Goal: Information Seeking & Learning: Learn about a topic

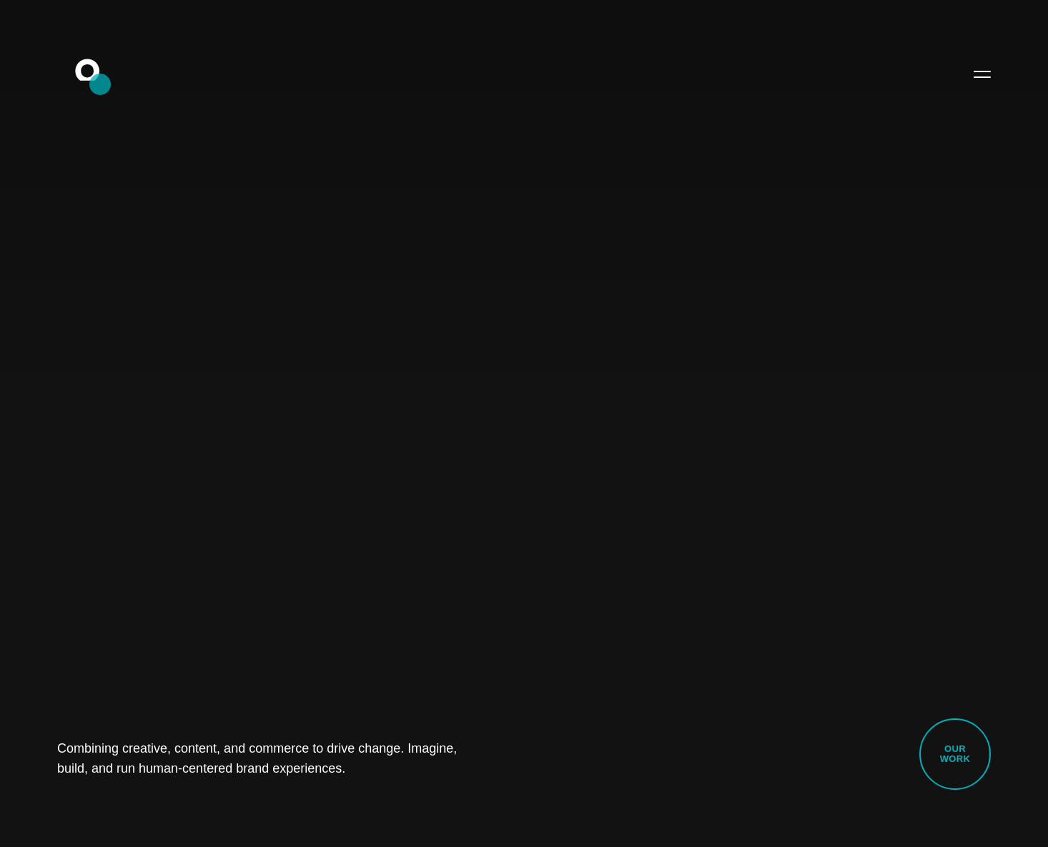
click at [100, 84] on icon ".st0{display:none;} .st1{display:inline;} .st2{font-family:'HelveticaNeue-Mediu…" at bounding box center [96, 73] width 91 height 37
click at [979, 62] on button "Primary Menu" at bounding box center [982, 74] width 34 height 30
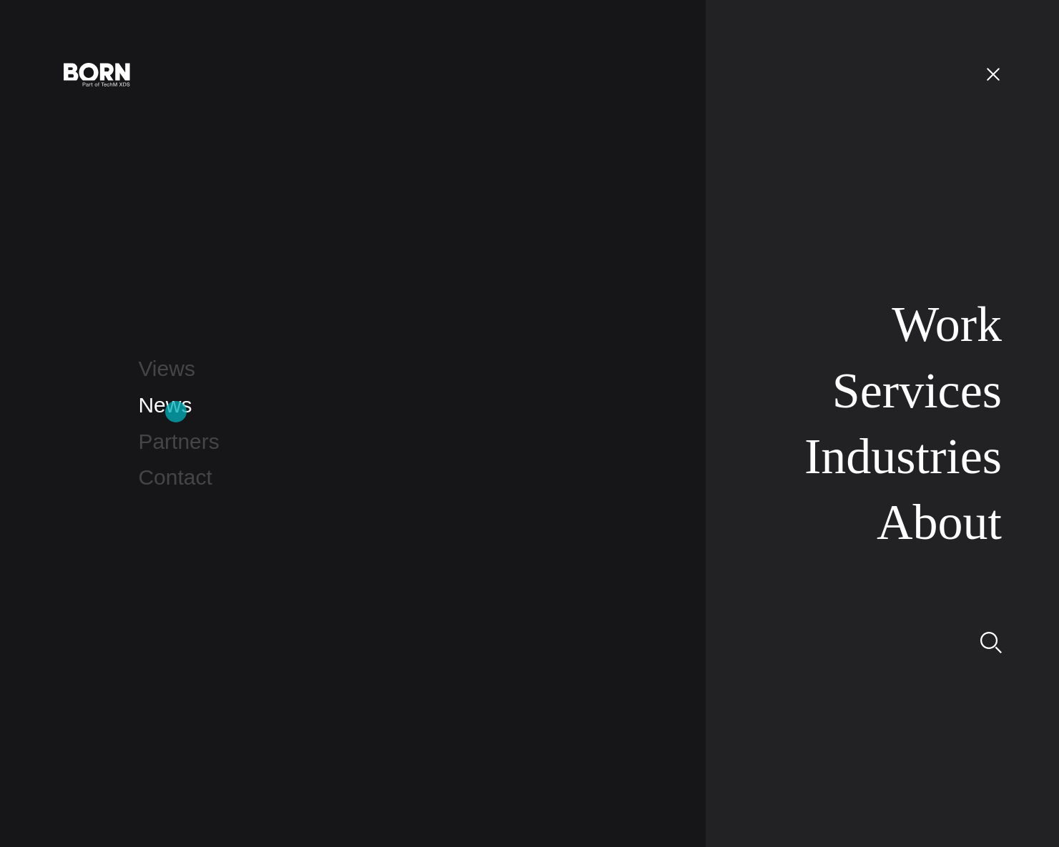
click at [176, 412] on link "News" at bounding box center [165, 405] width 54 height 24
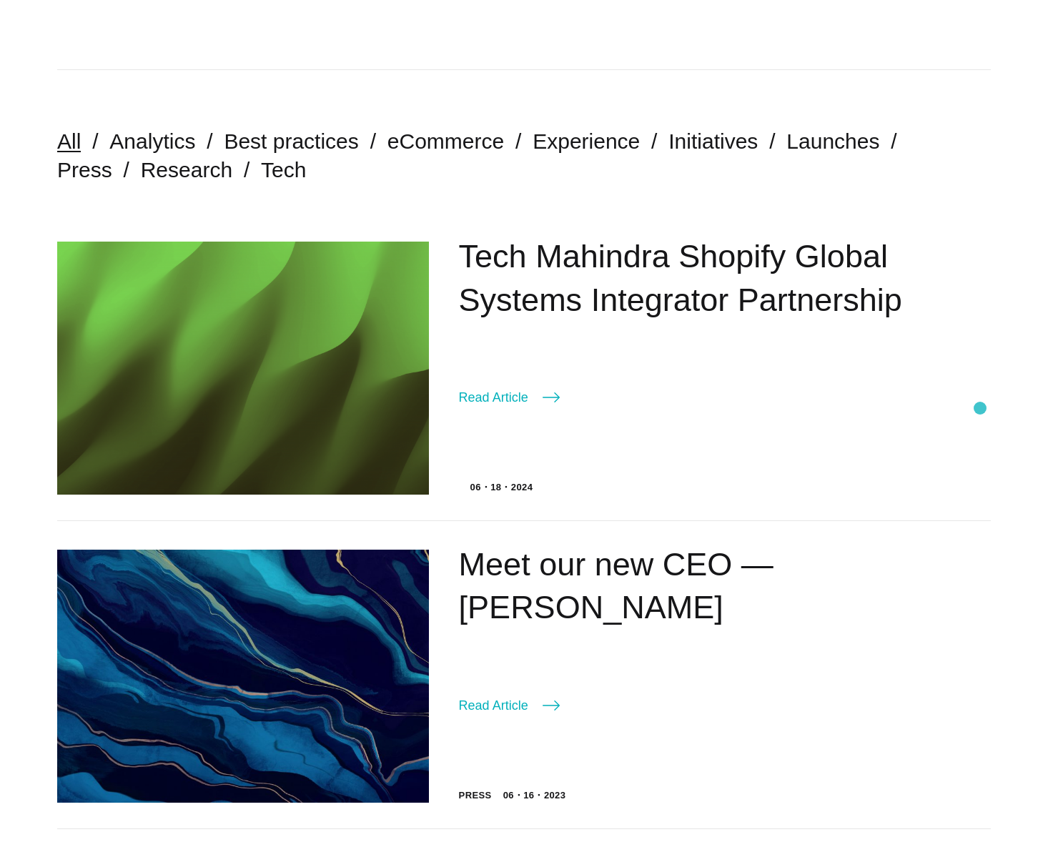
scroll to position [38, 0]
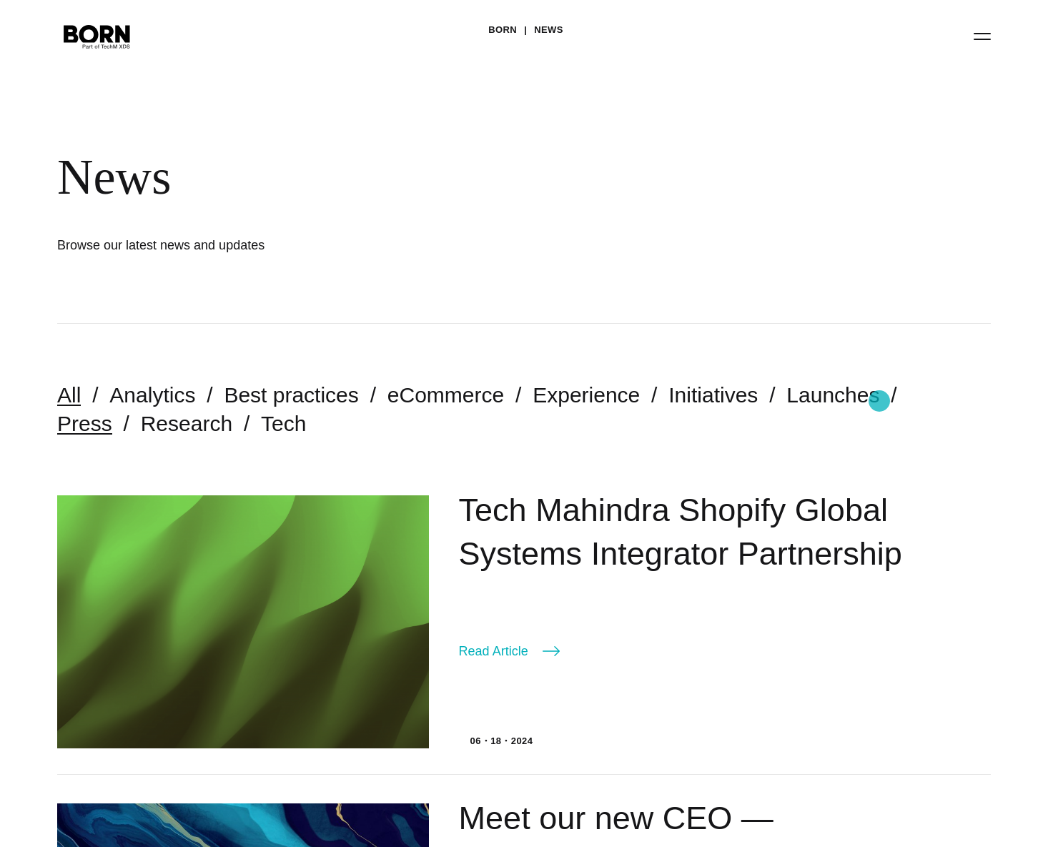
click at [112, 412] on link "Press" at bounding box center [84, 424] width 55 height 24
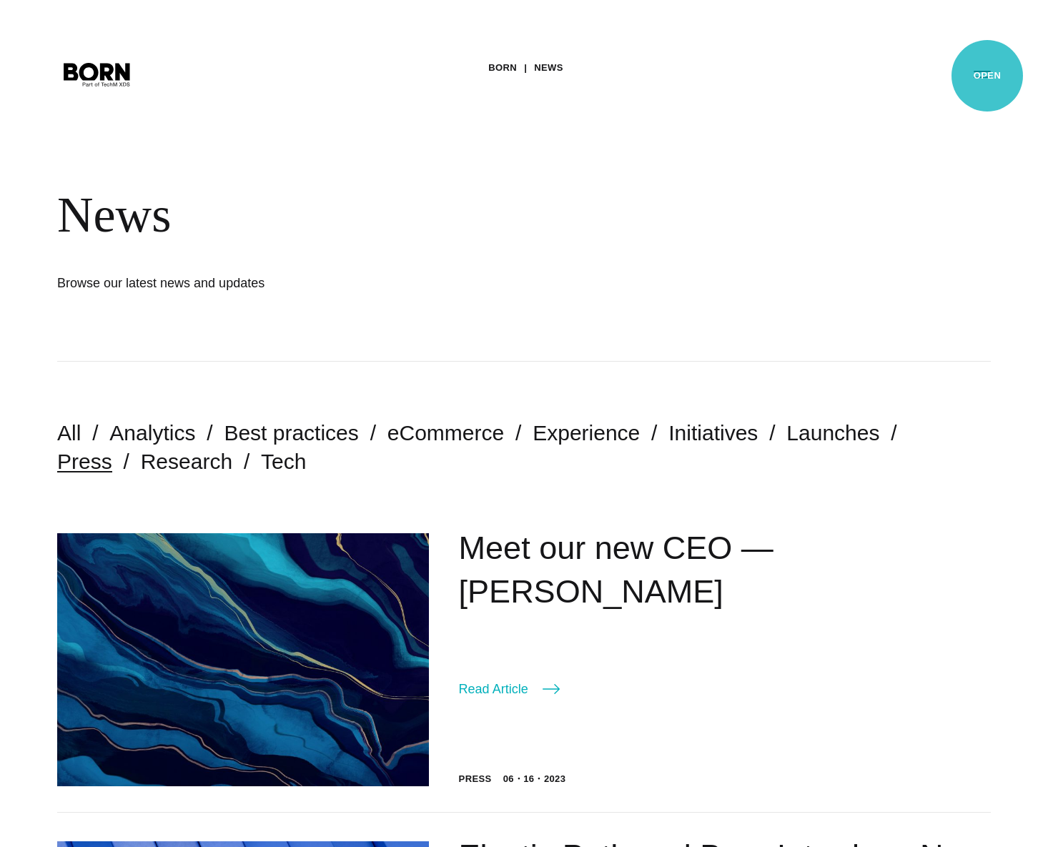
click at [986, 76] on button "Primary Menu" at bounding box center [982, 74] width 34 height 30
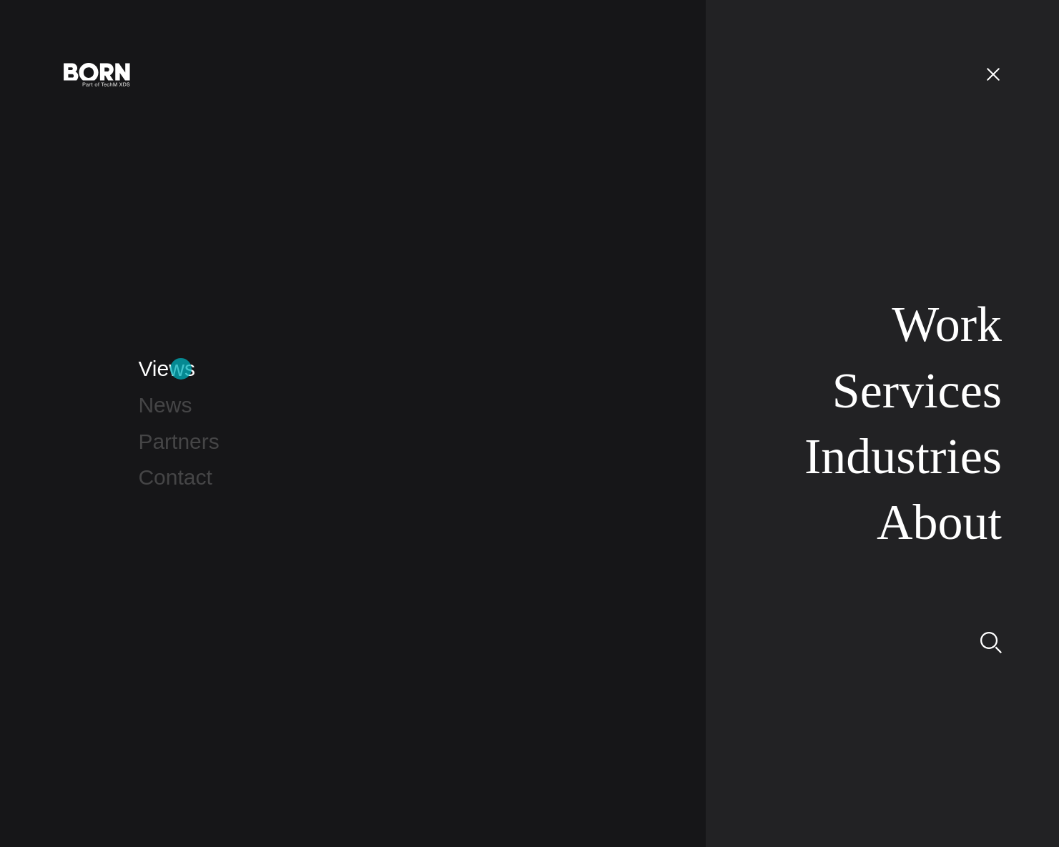
click at [181, 370] on link "Views" at bounding box center [166, 369] width 56 height 24
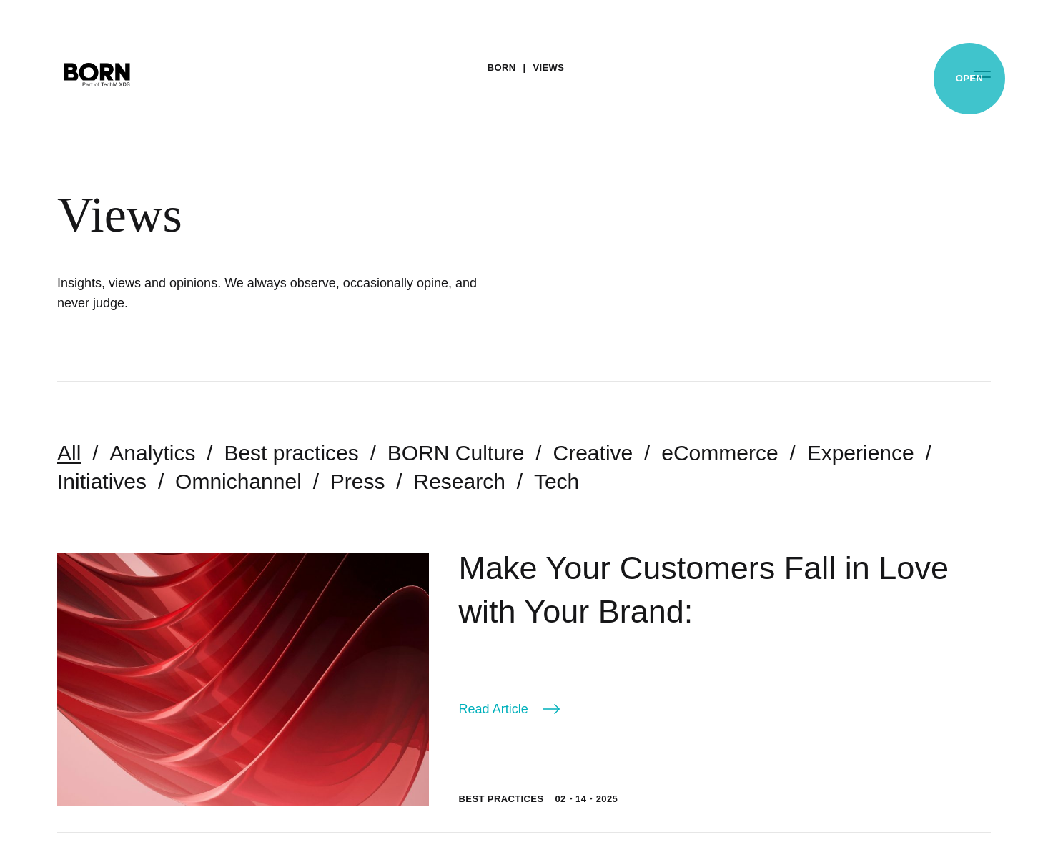
click at [990, 74] on button "Primary Menu" at bounding box center [982, 74] width 34 height 30
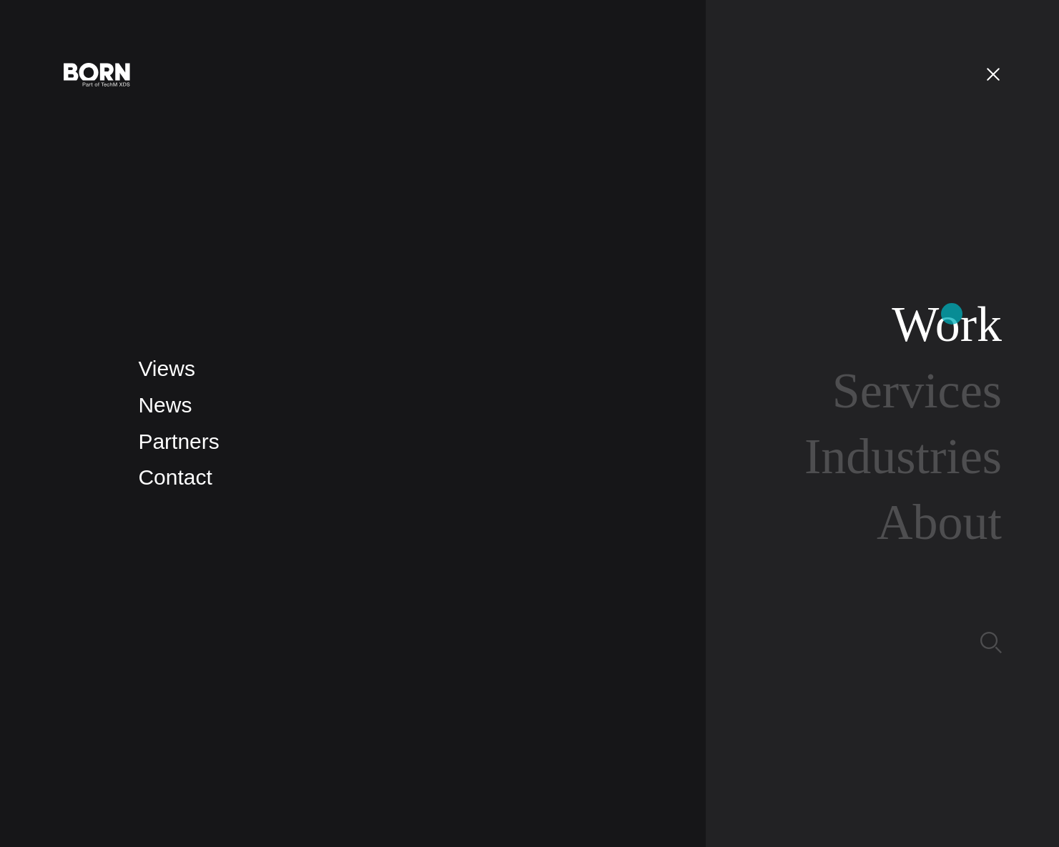
click at [951, 320] on link "Work" at bounding box center [946, 324] width 110 height 55
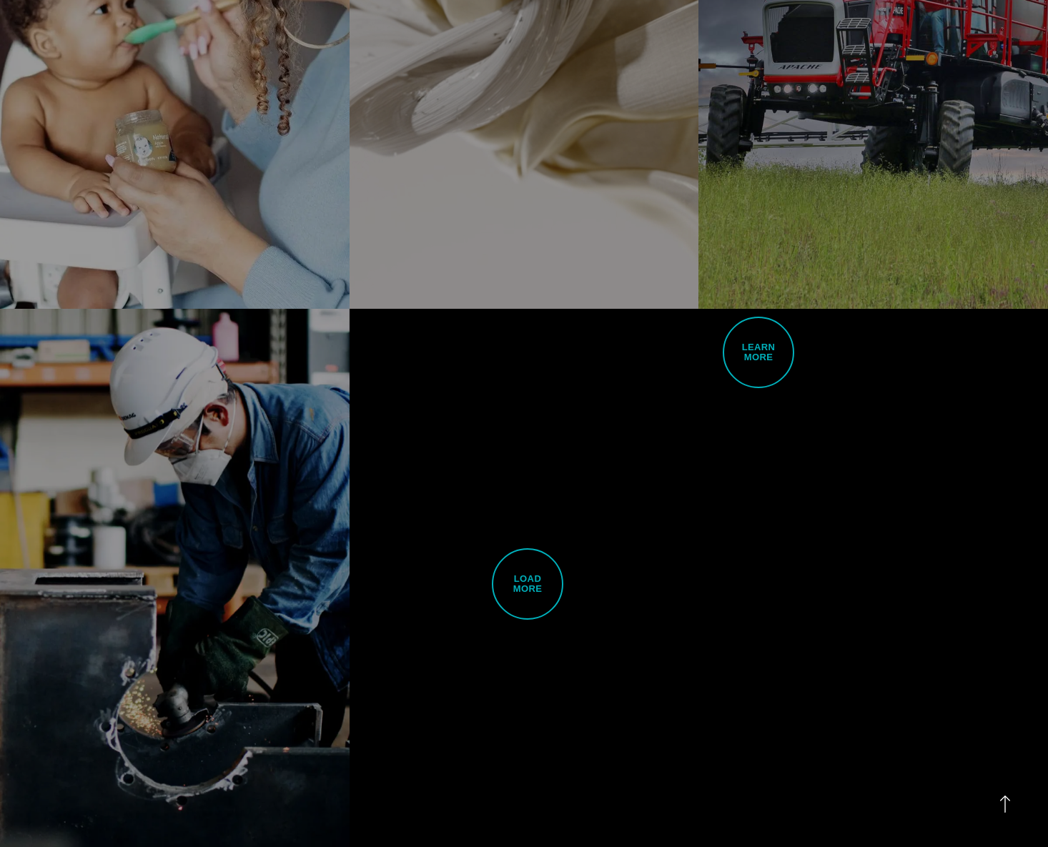
scroll to position [3453, 0]
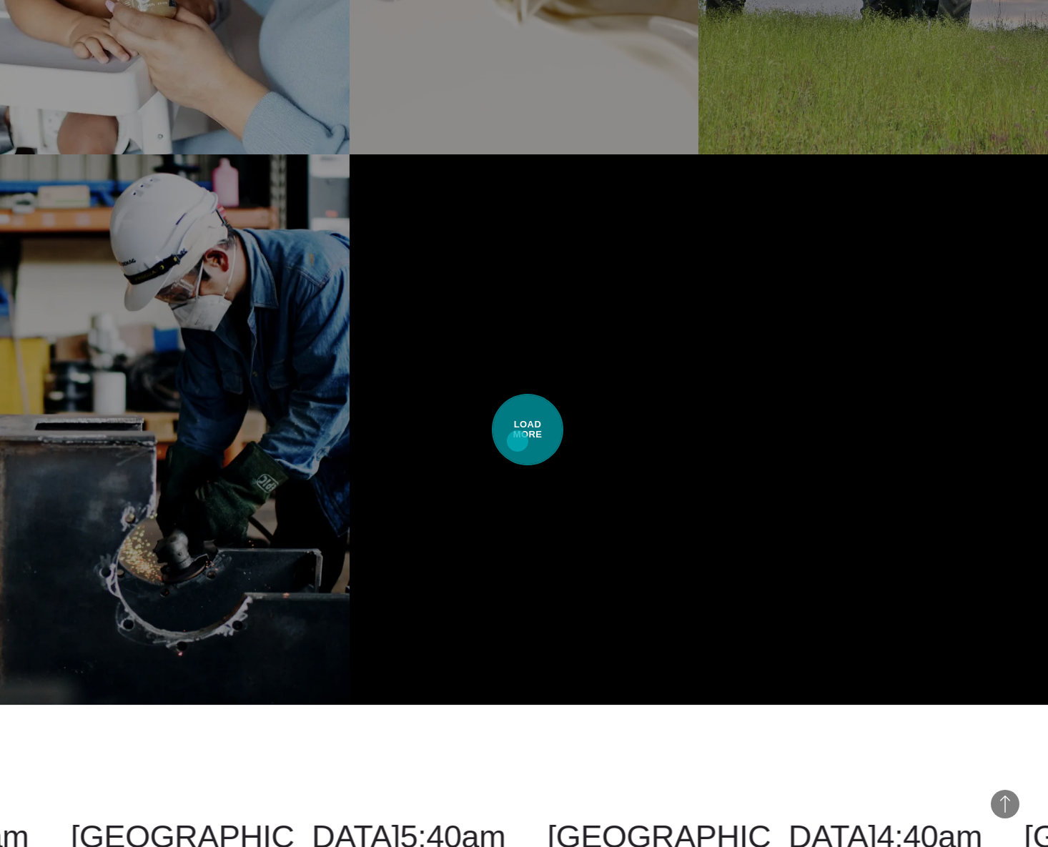
click at [520, 435] on span "Load More" at bounding box center [527, 429] width 71 height 71
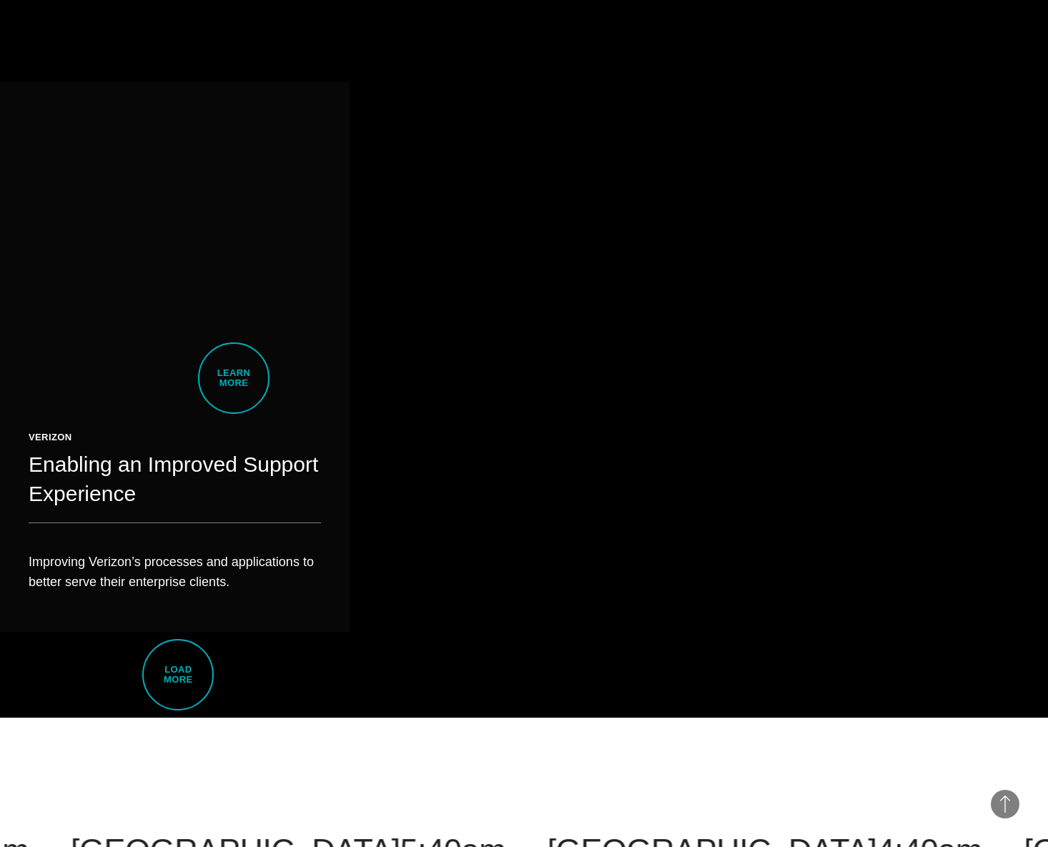
scroll to position [6382, 0]
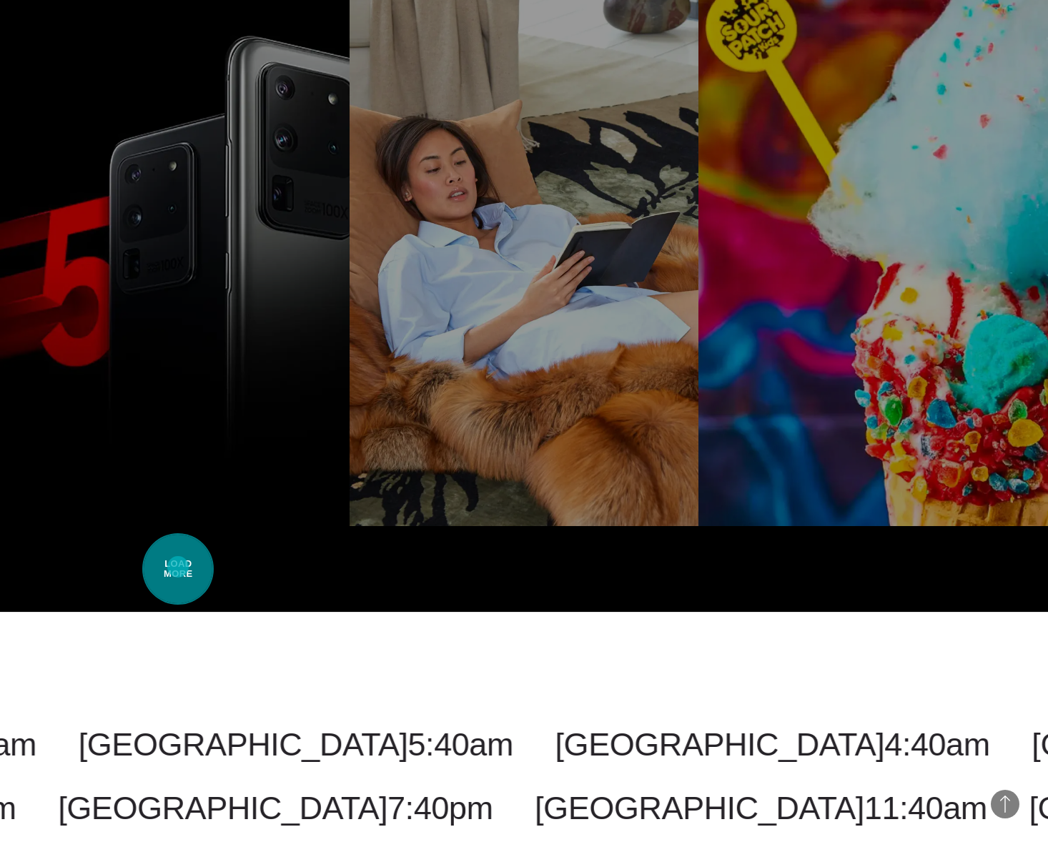
click at [178, 567] on span "Load More" at bounding box center [177, 568] width 71 height 71
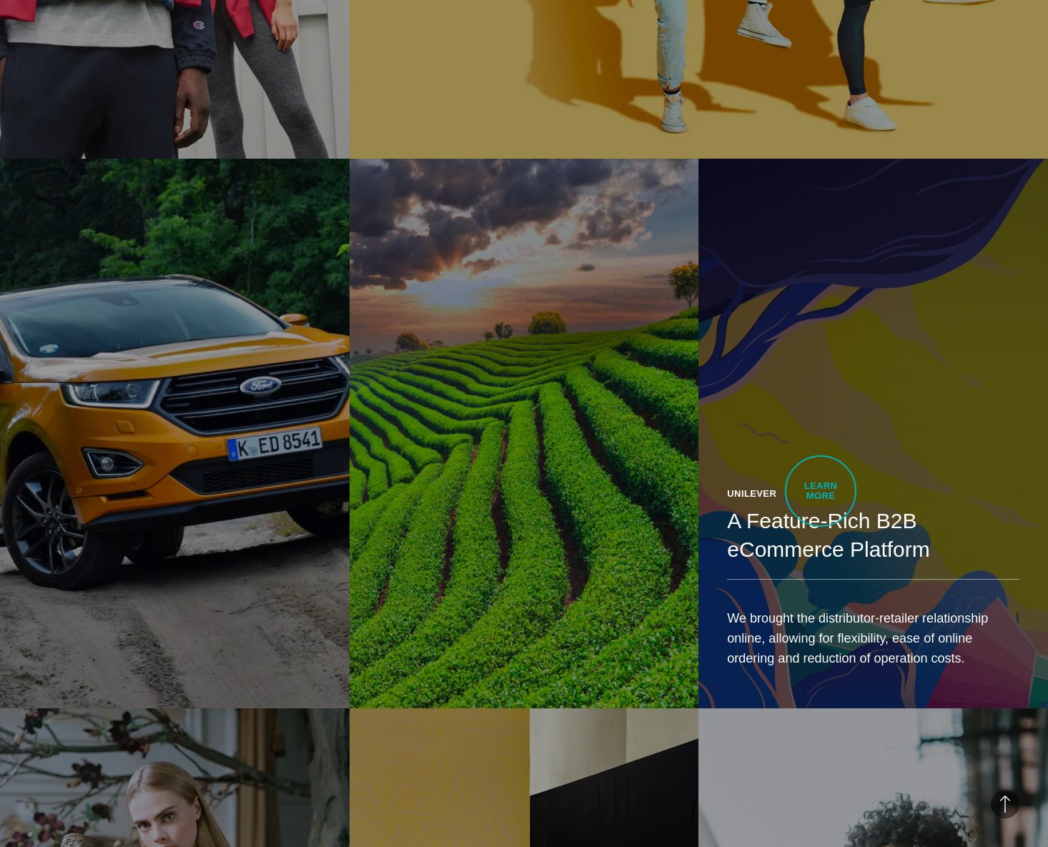
scroll to position [8082, 0]
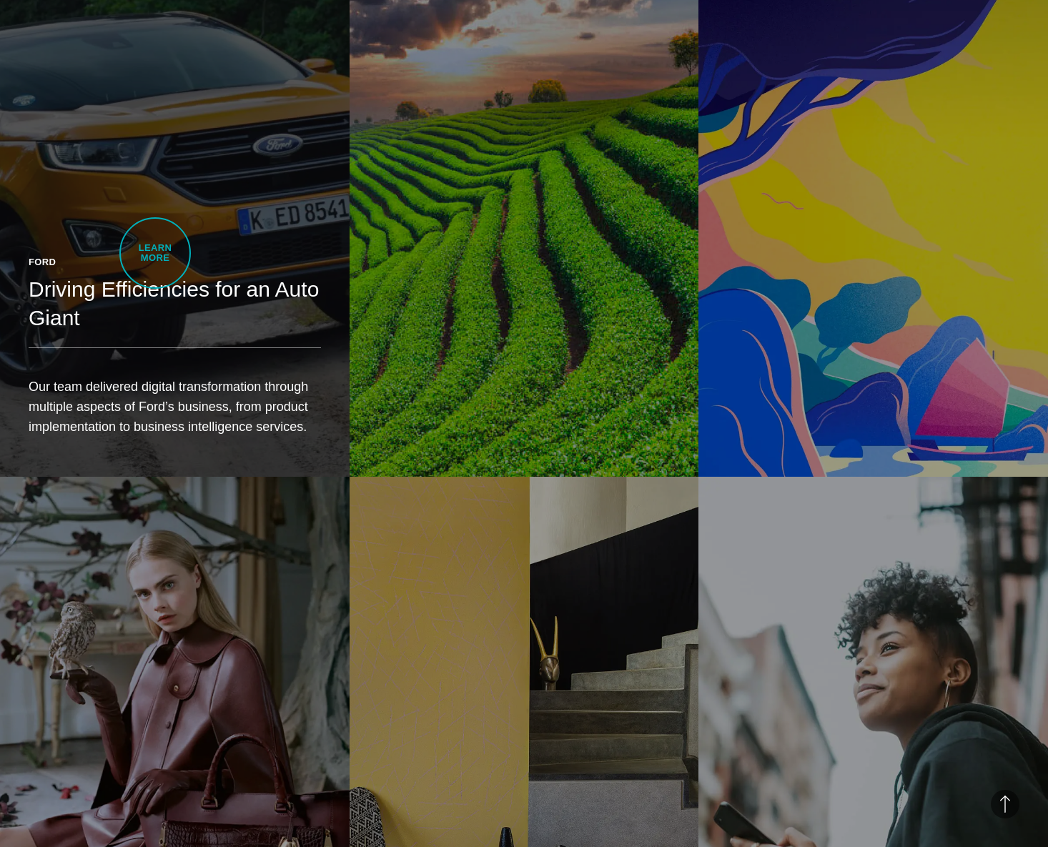
click at [155, 253] on div "Ford Driving Efficiencies for an Auto Giant Our team delivered digital transfor…" at bounding box center [175, 352] width 350 height 250
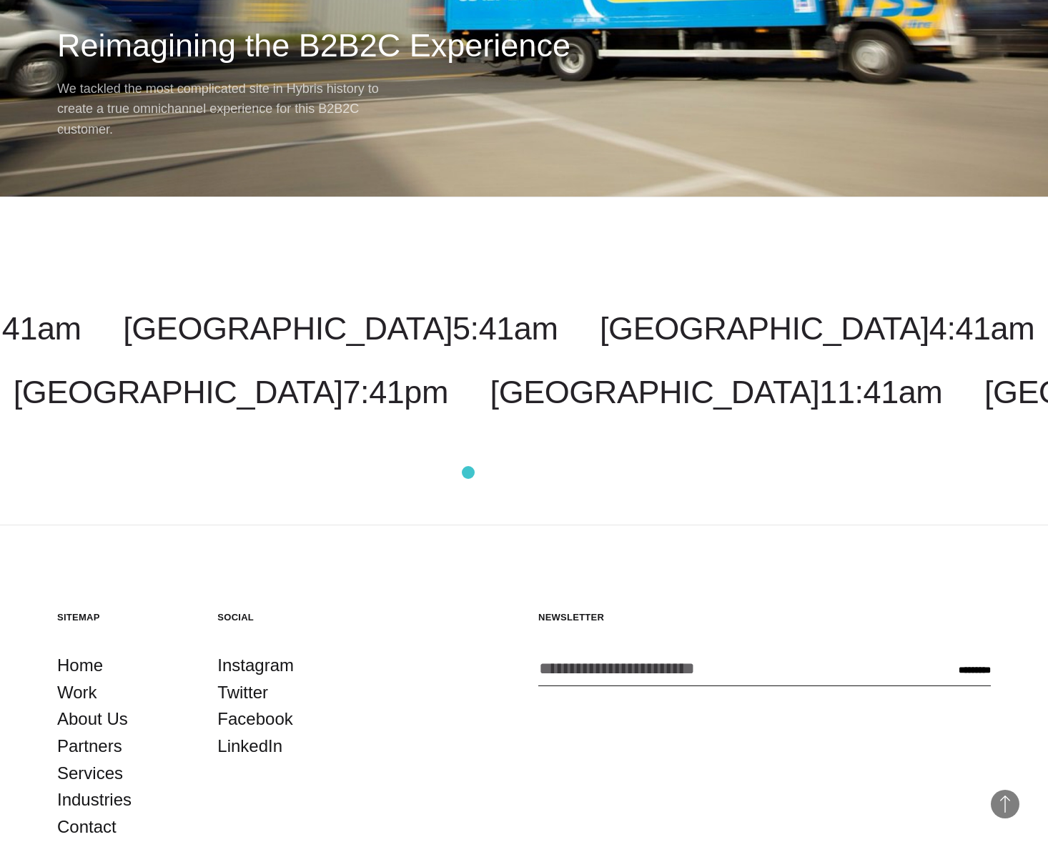
scroll to position [5493, 0]
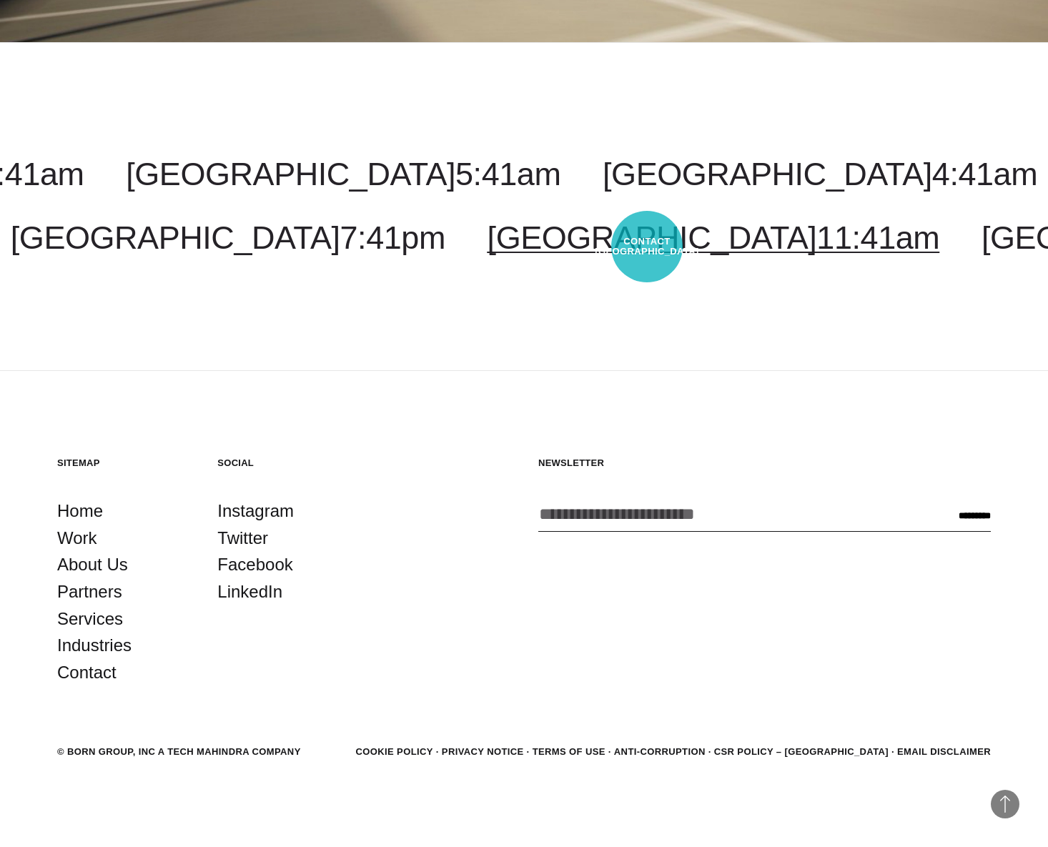
click at [816, 247] on span "11:41am" at bounding box center [877, 237] width 123 height 36
select select "******"
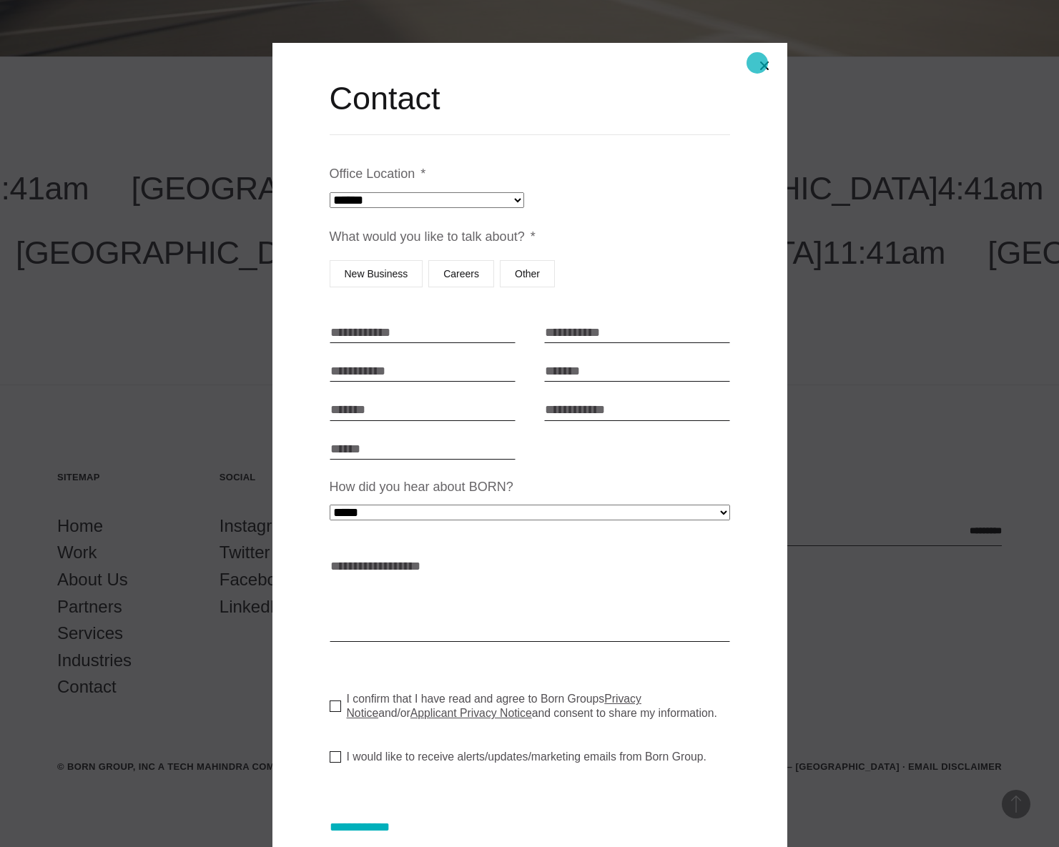
click at [757, 63] on button "Close modal" at bounding box center [764, 66] width 34 height 34
